Goal: Contribute content: Contribute content

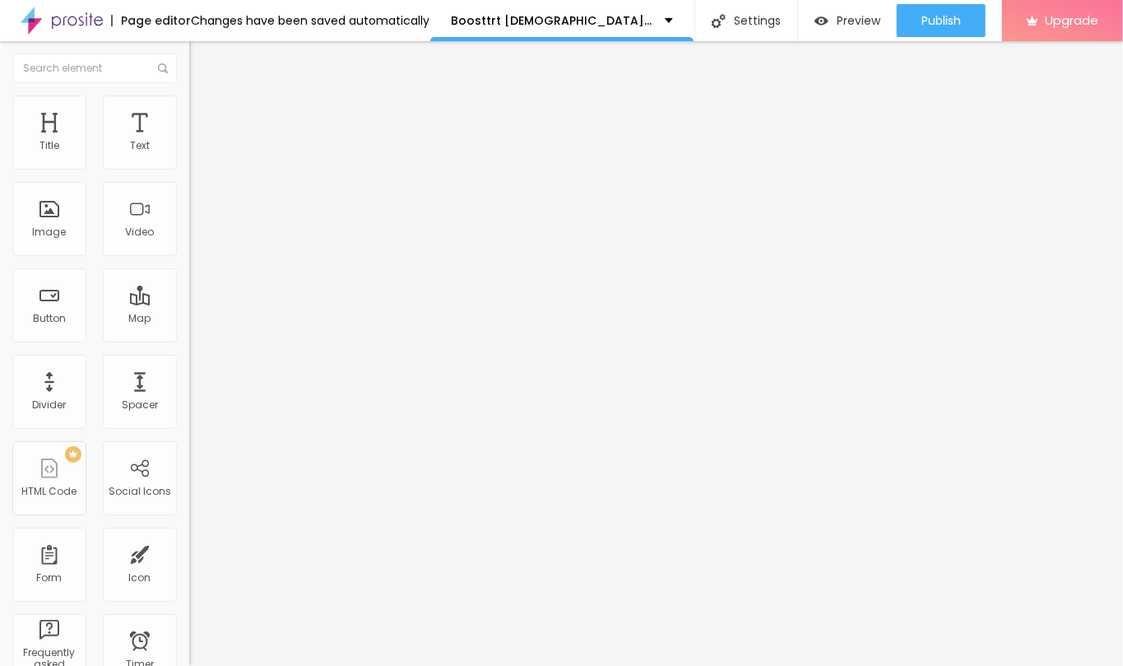
click at [189, 112] on li "Style" at bounding box center [283, 103] width 189 height 16
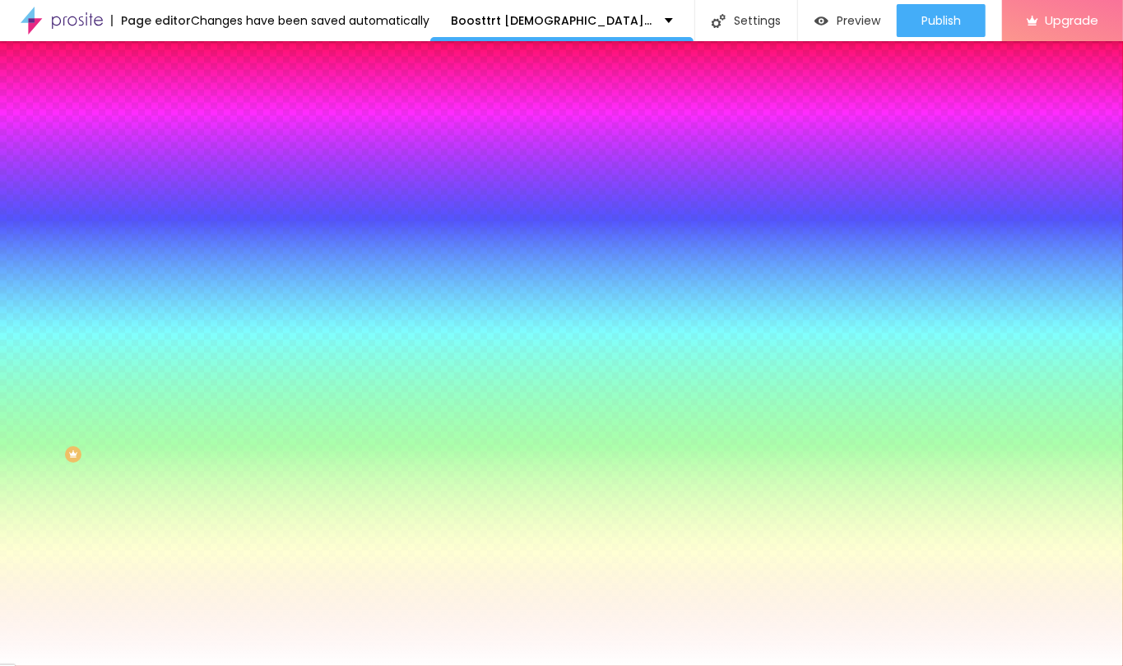
click at [189, 151] on span "Change image" at bounding box center [233, 144] width 88 height 14
drag, startPoint x: 989, startPoint y: 610, endPoint x: 977, endPoint y: 606, distance: 12.2
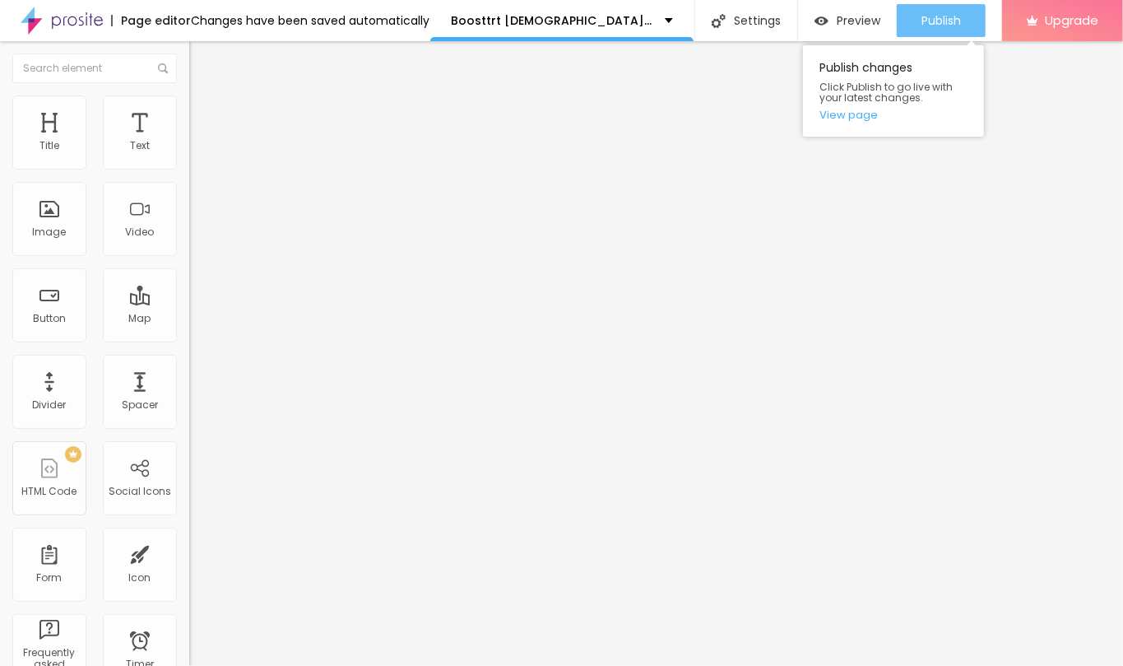
click at [948, 25] on span "Publish" at bounding box center [940, 20] width 39 height 13
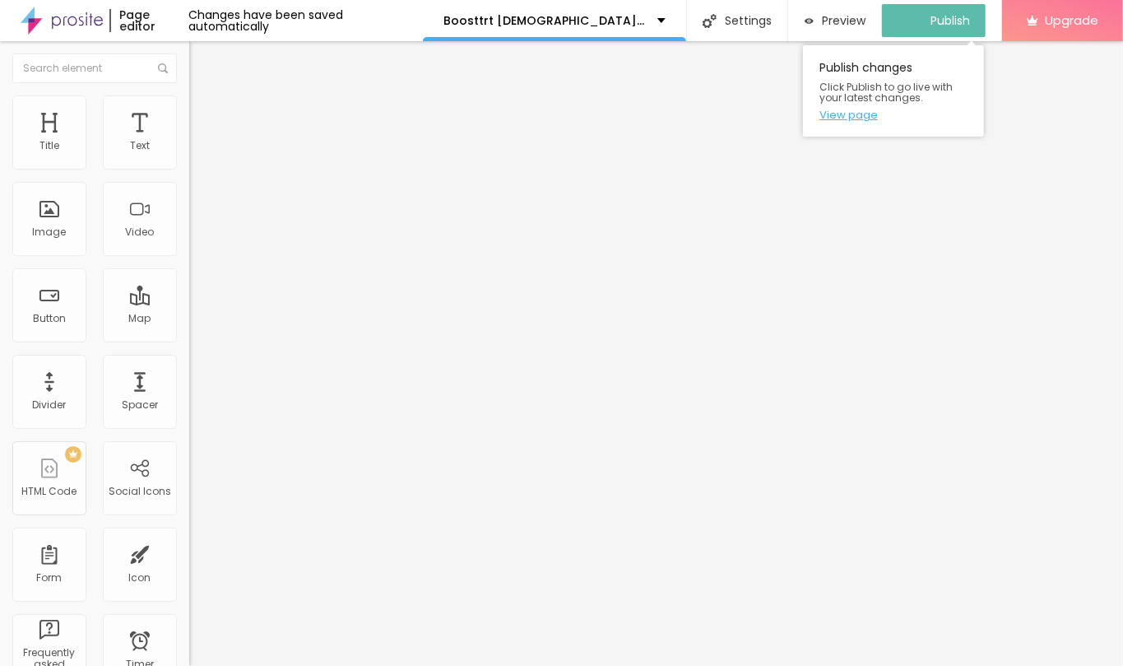
click at [856, 114] on link "View page" at bounding box center [893, 114] width 148 height 11
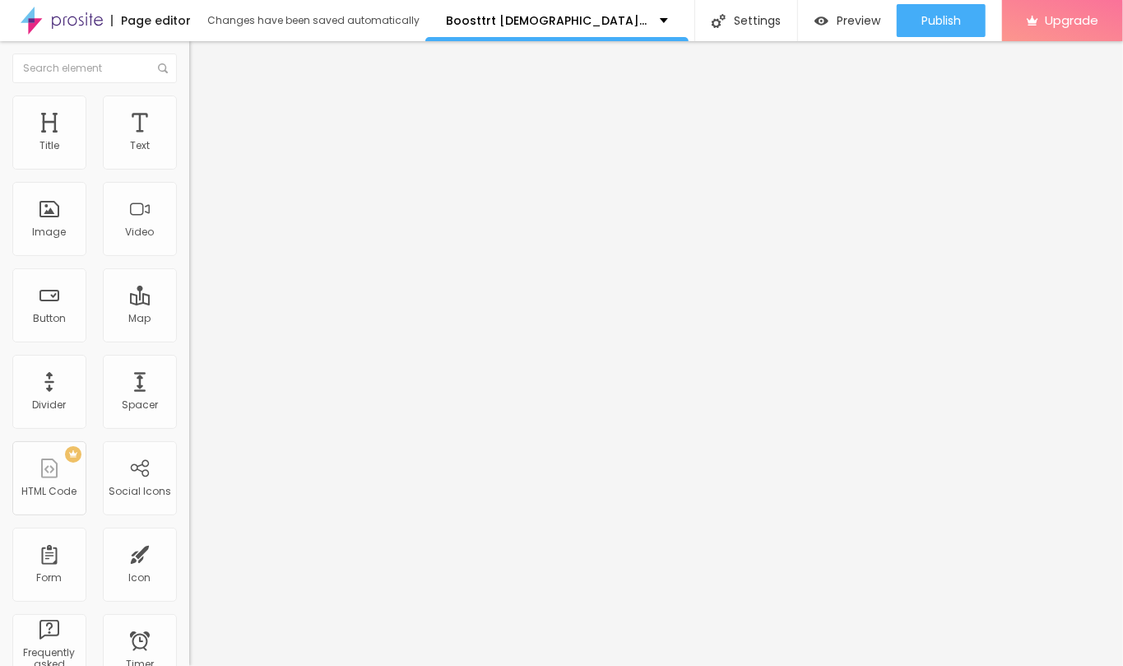
click at [204, 110] on span "Style" at bounding box center [216, 107] width 24 height 14
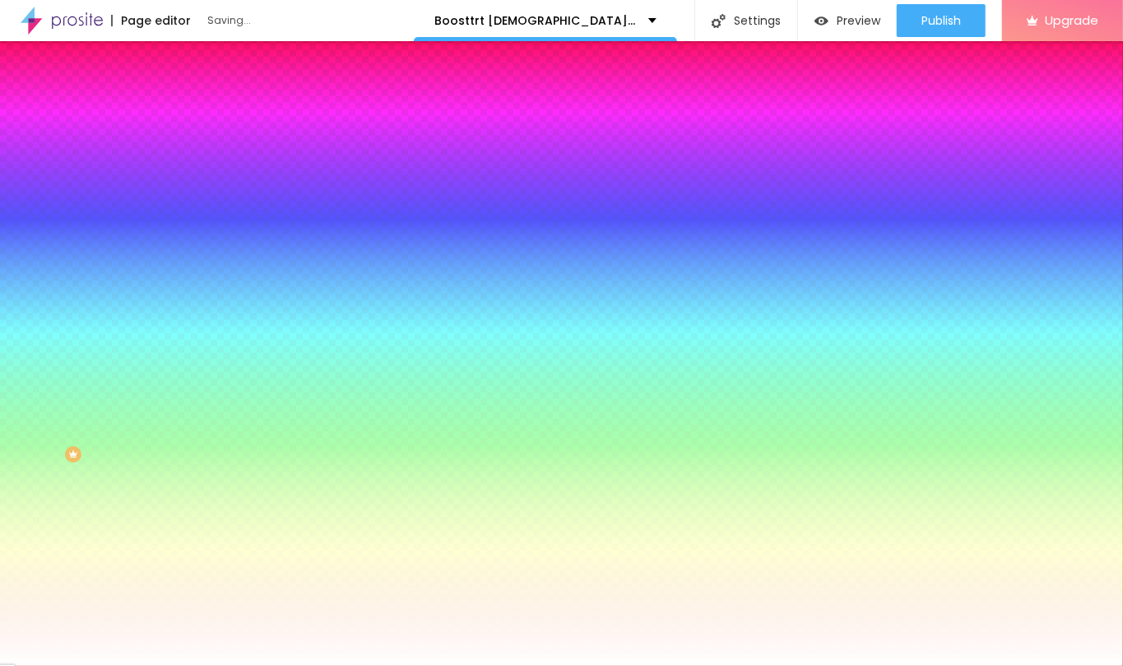
click at [189, 151] on span "Change image" at bounding box center [233, 144] width 88 height 14
drag, startPoint x: 135, startPoint y: 235, endPoint x: 224, endPoint y: 268, distance: 94.7
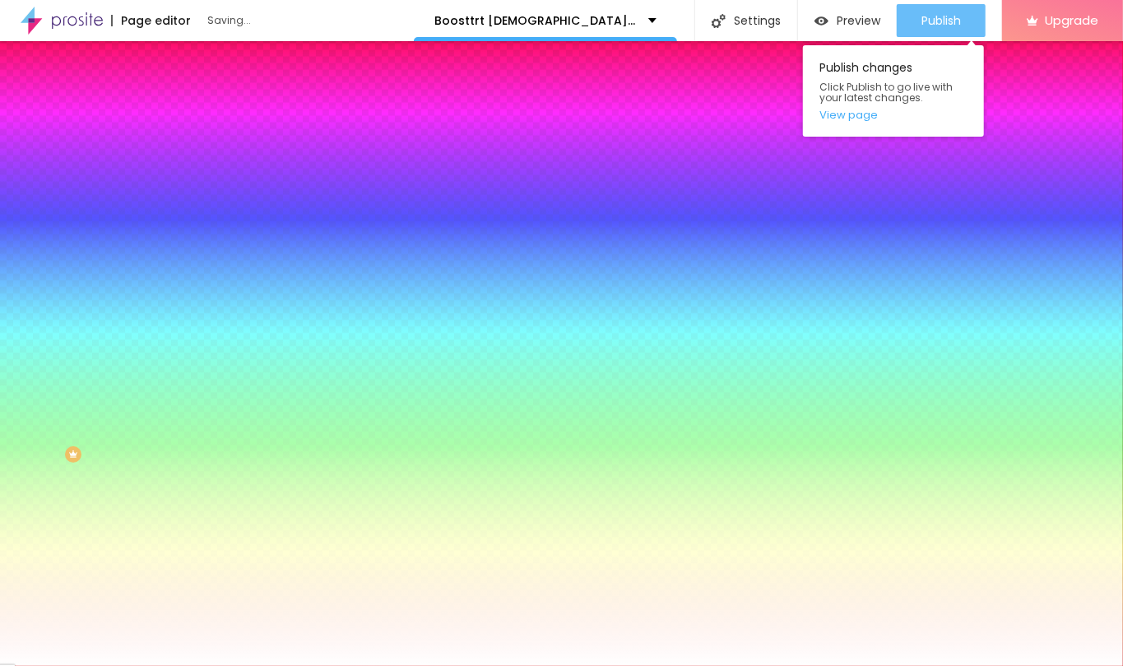
click at [945, 14] on span "Publish" at bounding box center [940, 20] width 39 height 13
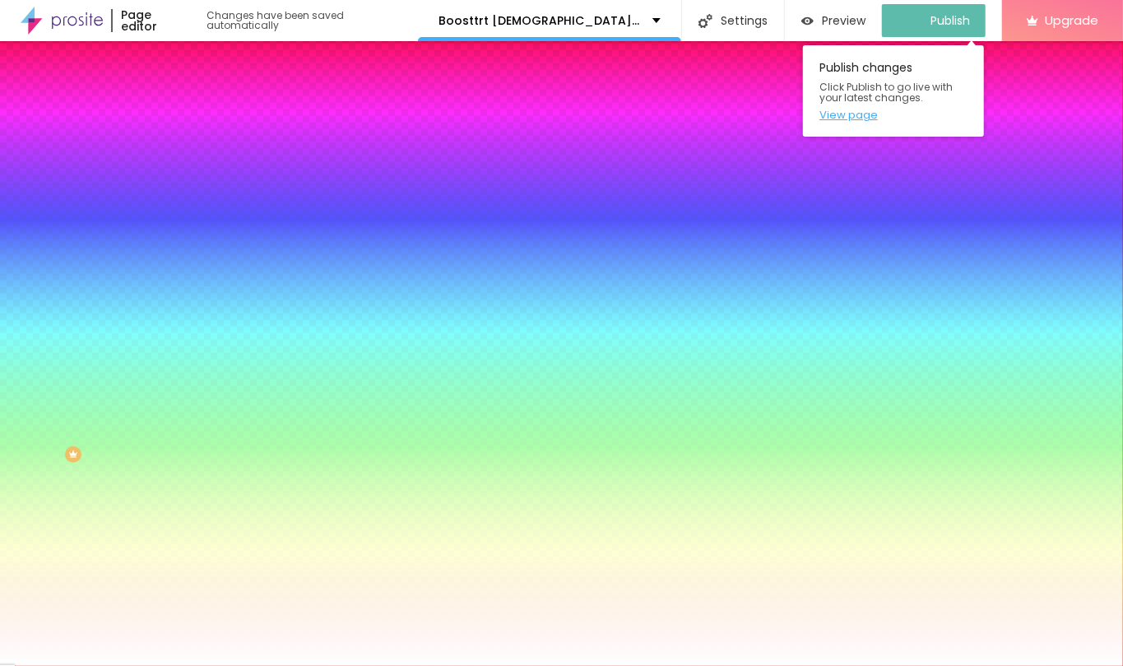
click at [856, 118] on link "View page" at bounding box center [893, 114] width 148 height 11
